Goal: Transaction & Acquisition: Purchase product/service

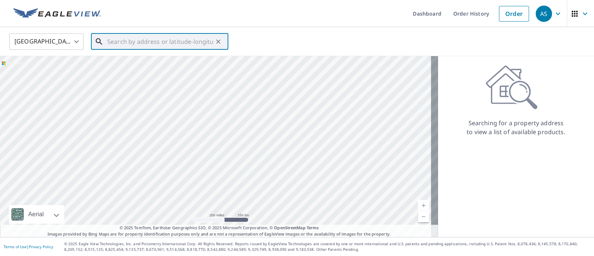
click at [130, 42] on input "text" at bounding box center [160, 41] width 106 height 21
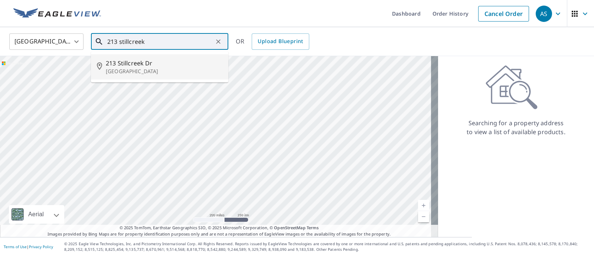
click at [170, 68] on p "[GEOGRAPHIC_DATA]" at bounding box center [164, 71] width 117 height 7
type input "[STREET_ADDRESS][PERSON_NAME]"
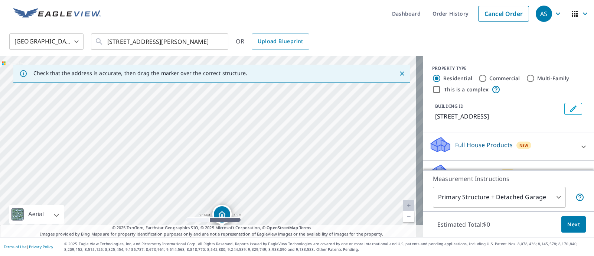
drag, startPoint x: 237, startPoint y: 118, endPoint x: 296, endPoint y: 255, distance: 148.4
click at [296, 255] on div "Dashboard Order History Cancel Order AS United States [GEOGRAPHIC_DATA] ​ [STRE…" at bounding box center [297, 128] width 594 height 256
drag, startPoint x: 234, startPoint y: 156, endPoint x: 270, endPoint y: 216, distance: 70.1
click at [270, 216] on div "[STREET_ADDRESS][PERSON_NAME]" at bounding box center [211, 146] width 423 height 181
drag, startPoint x: 266, startPoint y: 205, endPoint x: 296, endPoint y: 132, distance: 78.5
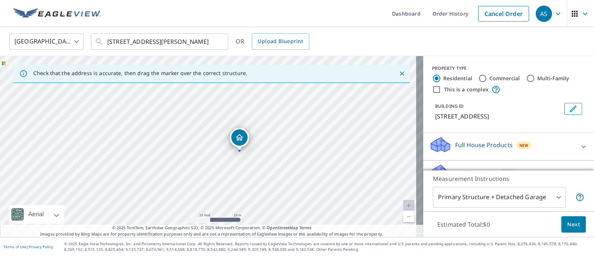
click at [296, 132] on div "[STREET_ADDRESS][PERSON_NAME]" at bounding box center [211, 146] width 423 height 181
drag, startPoint x: 135, startPoint y: 95, endPoint x: 130, endPoint y: 90, distance: 7.1
click at [130, 90] on div "[STREET_ADDRESS][PERSON_NAME]" at bounding box center [211, 146] width 423 height 181
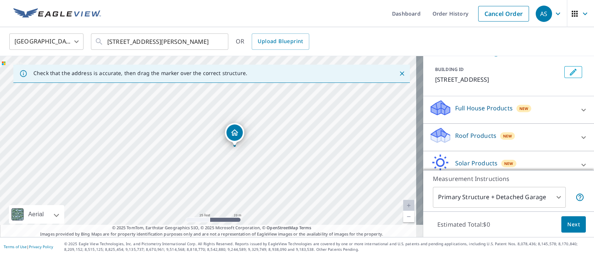
scroll to position [56, 0]
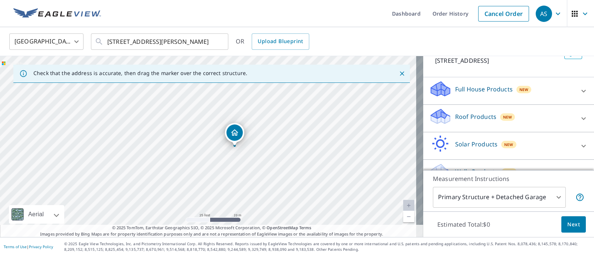
click at [559, 118] on div "Roof Products New" at bounding box center [501, 118] width 145 height 21
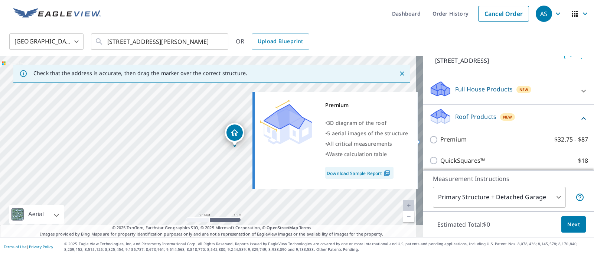
click at [429, 140] on input "Premium $32.75 - $87" at bounding box center [434, 139] width 11 height 9
checkbox input "true"
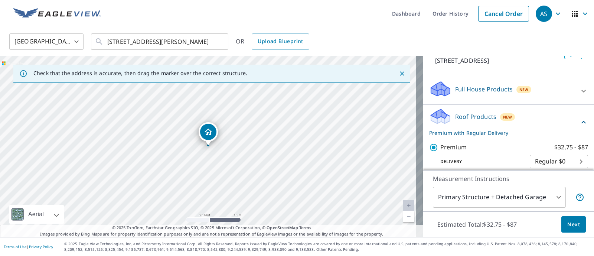
click at [543, 201] on body "AS AS Dashboard Order History Cancel Order AS United States [GEOGRAPHIC_DATA] ​…" at bounding box center [297, 128] width 594 height 256
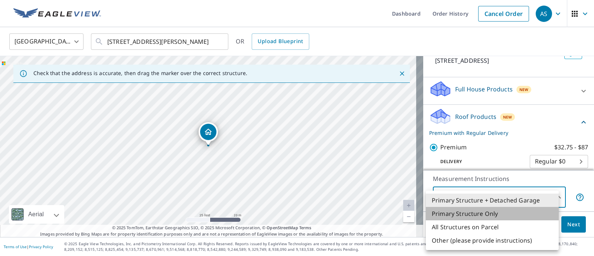
click at [499, 215] on li "Primary Structure Only" at bounding box center [492, 213] width 133 height 13
type input "2"
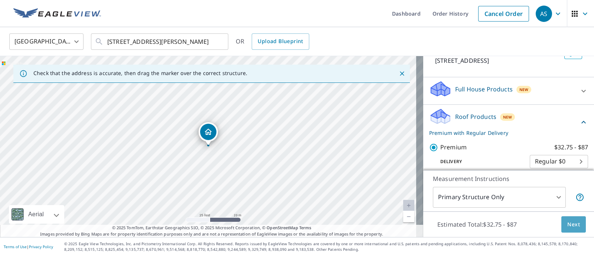
click at [568, 223] on span "Next" at bounding box center [573, 224] width 13 height 9
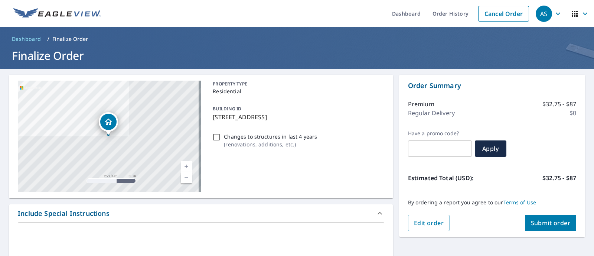
click at [558, 221] on span "Submit order" at bounding box center [551, 223] width 40 height 8
